Goal: Find specific page/section: Find specific page/section

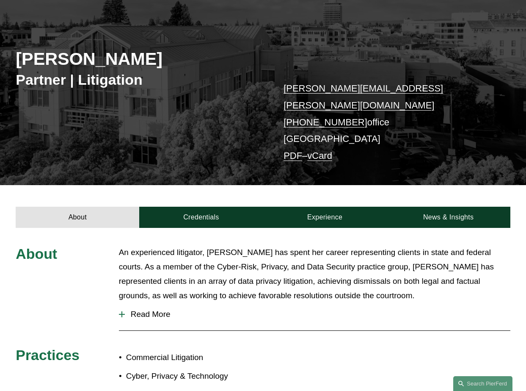
scroll to position [198, 0]
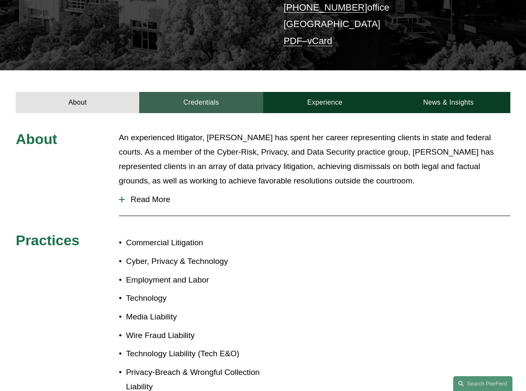
click at [230, 92] on link "Credentials" at bounding box center [201, 102] width 124 height 21
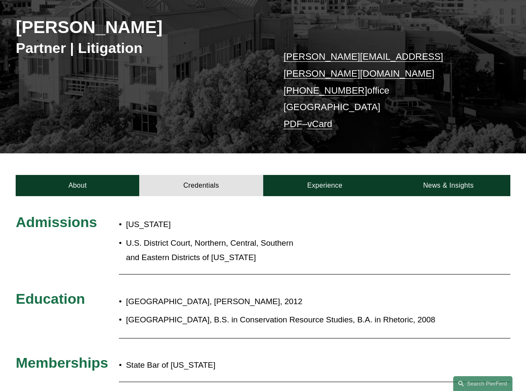
scroll to position [0, 0]
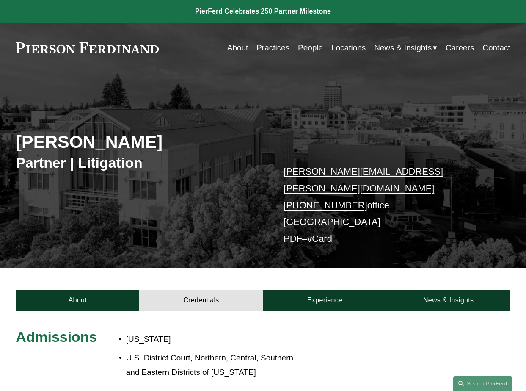
click at [346, 50] on link "Locations" at bounding box center [349, 48] width 34 height 16
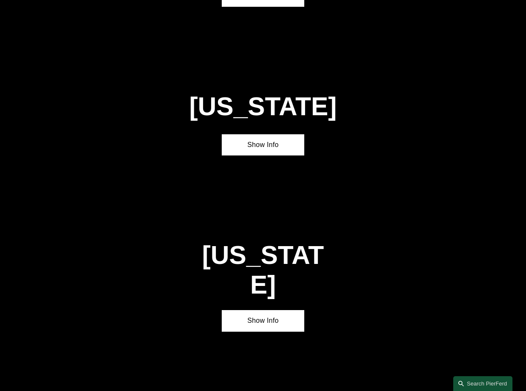
scroll to position [395, 0]
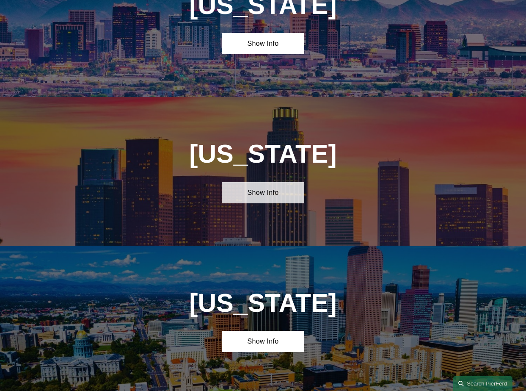
click at [273, 199] on link "Show Info" at bounding box center [263, 192] width 83 height 21
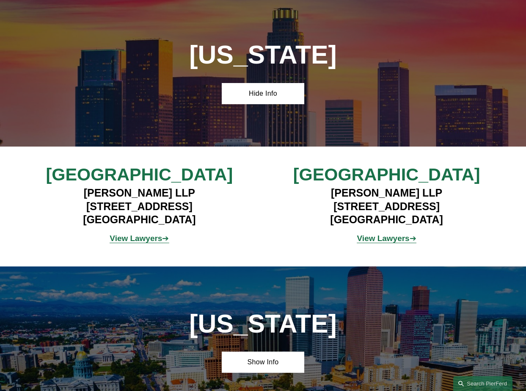
scroll to position [296, 0]
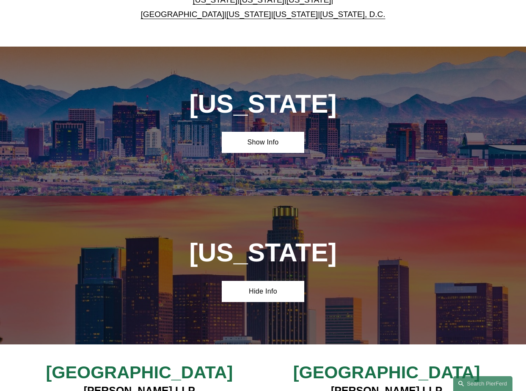
drag, startPoint x: 404, startPoint y: 280, endPoint x: 431, endPoint y: 269, distance: 28.5
